Goal: Information Seeking & Learning: Learn about a topic

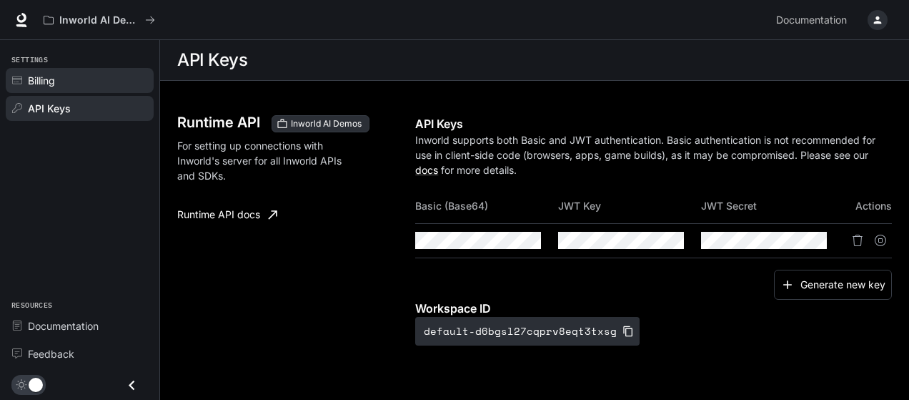
click at [45, 76] on span "Billing" at bounding box center [41, 80] width 27 height 15
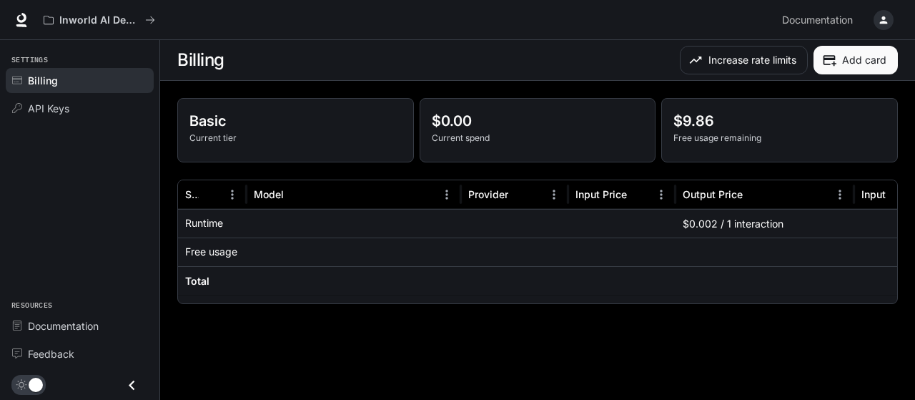
click at [266, 252] on div at bounding box center [354, 251] width 214 height 29
click at [862, 194] on div "Input" at bounding box center [873, 194] width 24 height 12
click at [237, 127] on p "Basic" at bounding box center [295, 120] width 212 height 21
click at [192, 126] on p "Basic" at bounding box center [295, 120] width 212 height 21
click at [880, 22] on icon "button" at bounding box center [884, 20] width 8 height 8
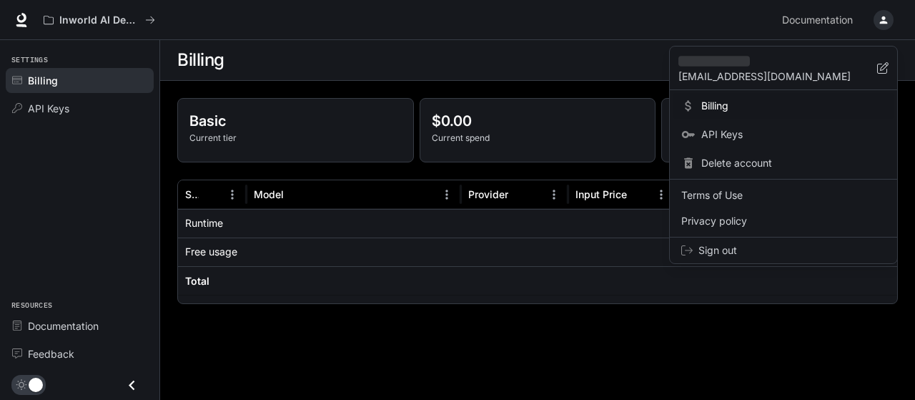
click at [822, 24] on div at bounding box center [457, 200] width 915 height 400
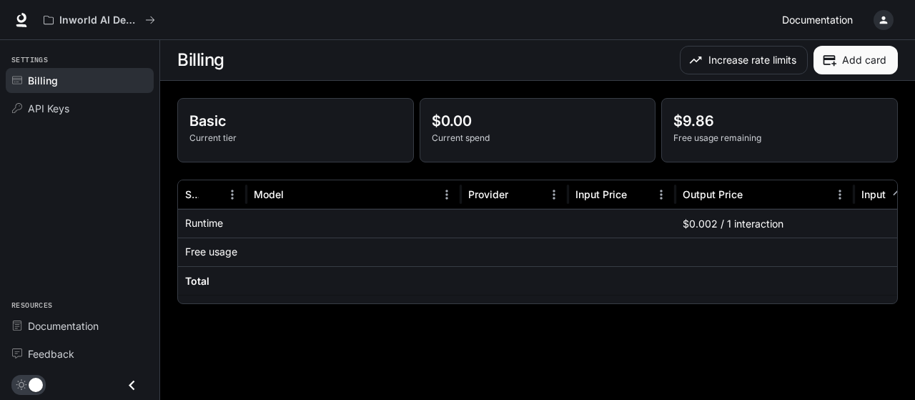
click at [825, 19] on span "Documentation" at bounding box center [817, 20] width 71 height 18
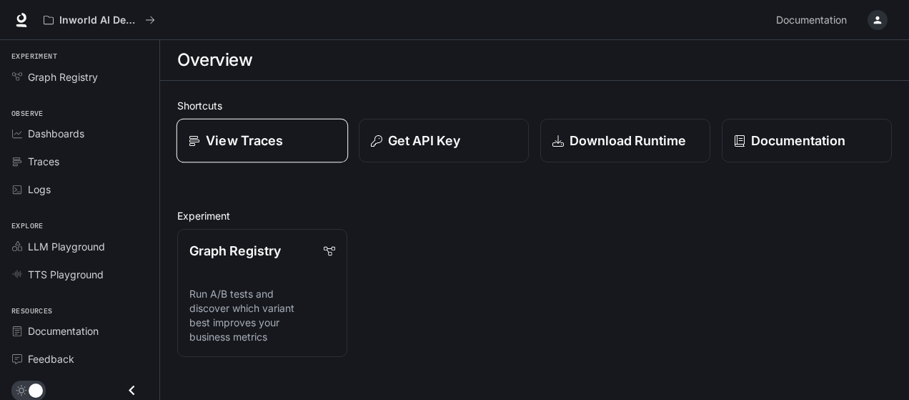
click at [228, 139] on p "View Traces" at bounding box center [244, 140] width 77 height 19
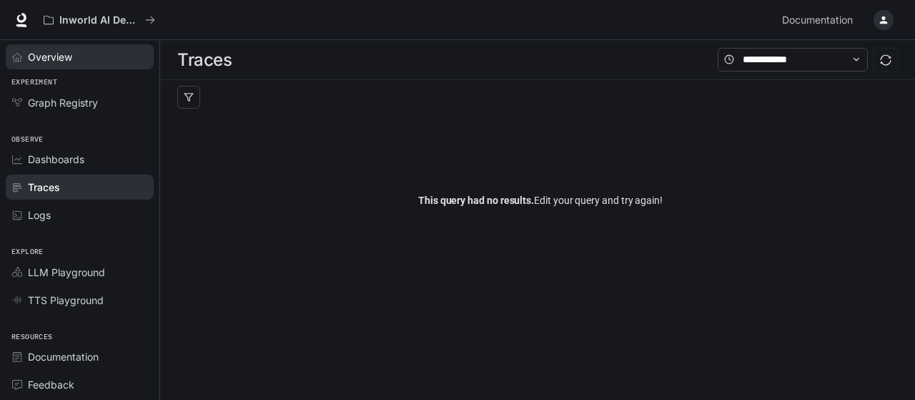
click at [44, 56] on span "Overview" at bounding box center [50, 56] width 44 height 15
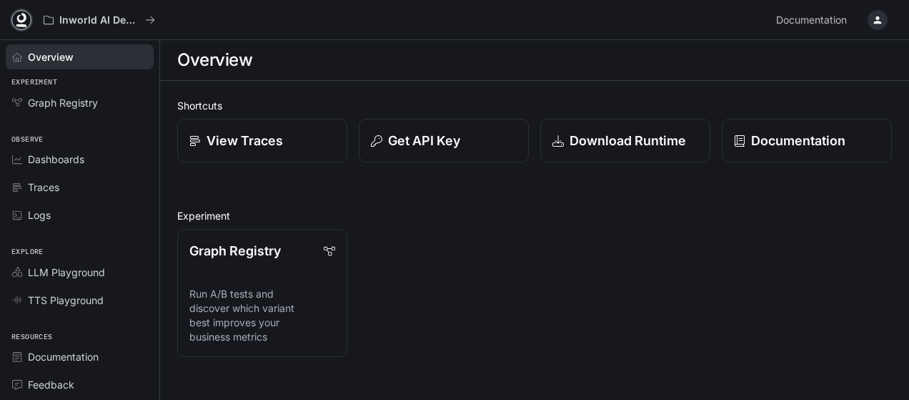
click at [21, 25] on icon at bounding box center [21, 25] width 11 height 3
